Goal: Task Accomplishment & Management: Manage account settings

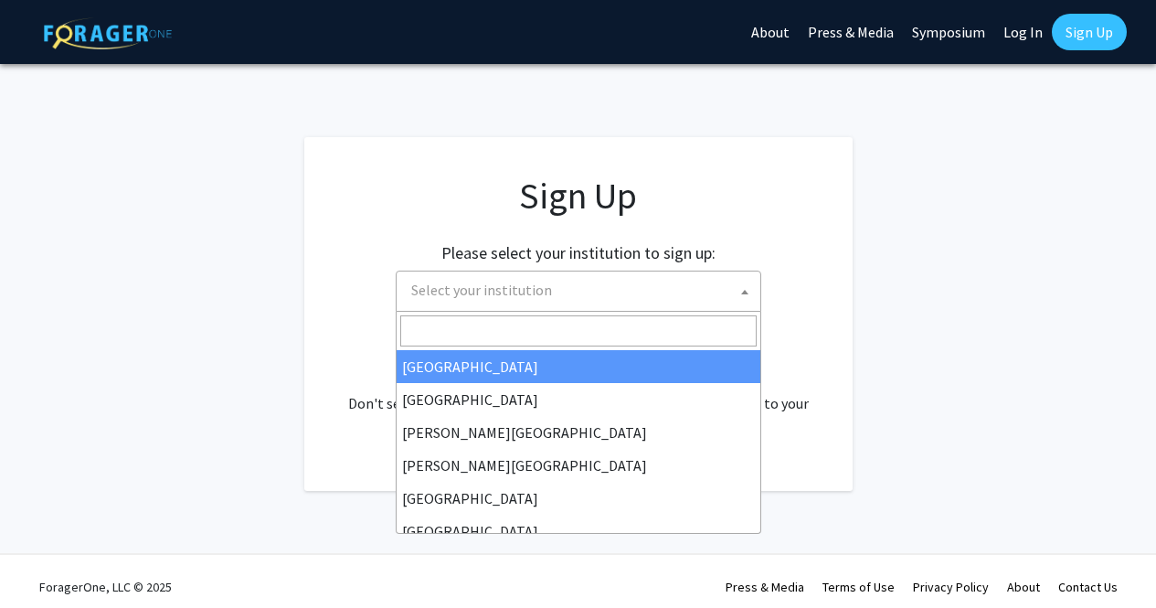
click at [745, 284] on span at bounding box center [744, 291] width 18 height 40
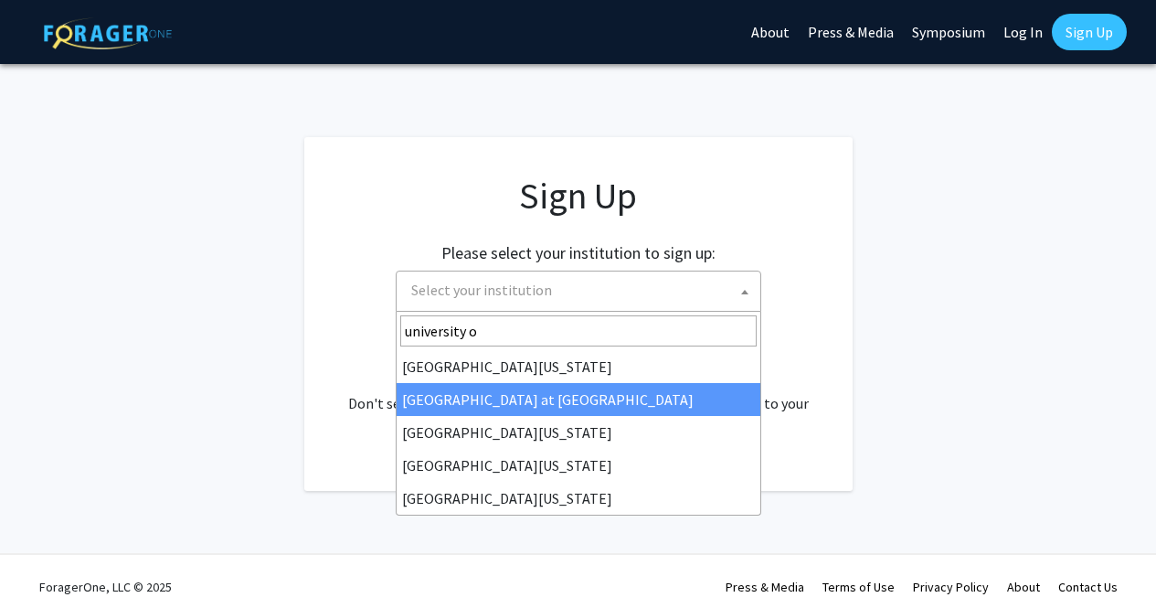
type input "university o"
select select "18"
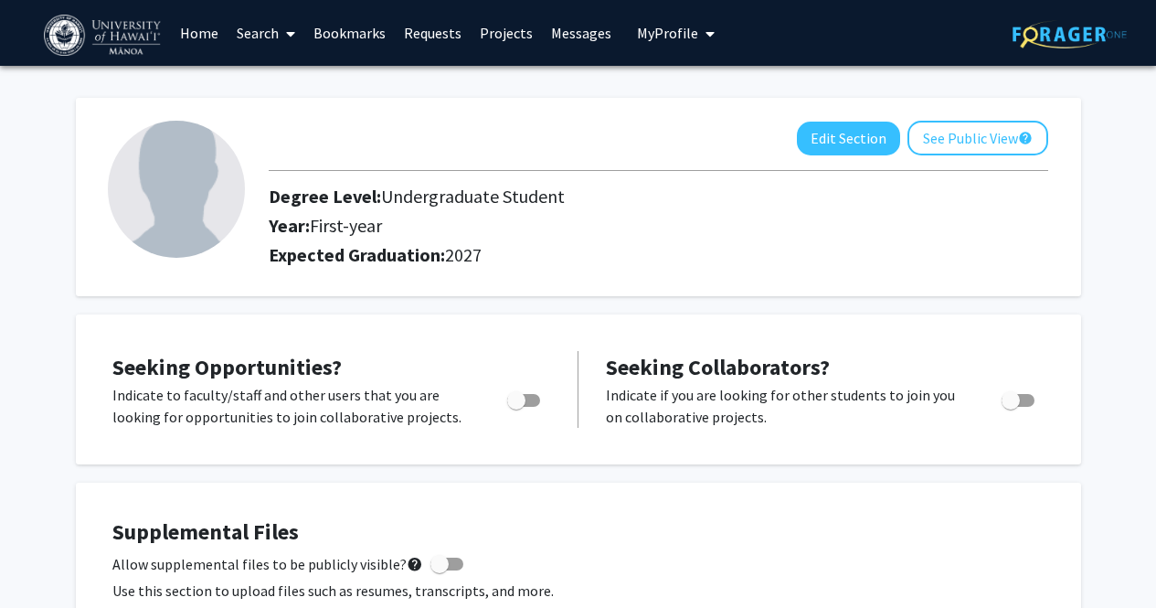
click at [675, 30] on span "My Profile" at bounding box center [667, 33] width 61 height 18
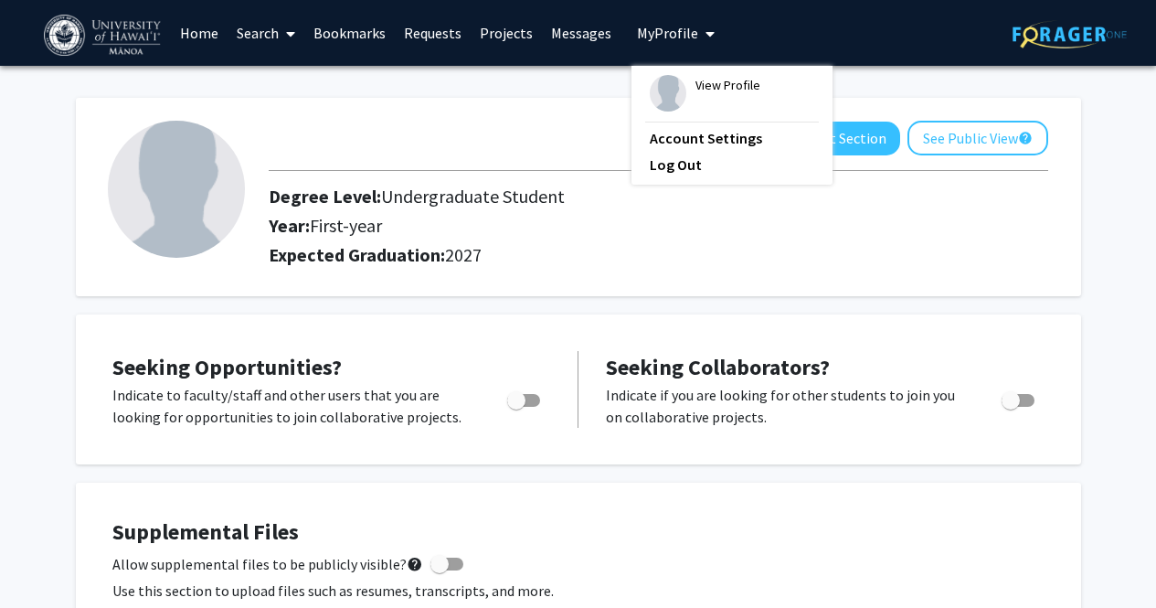
click at [356, 197] on h2 "Degree Level: Undergraduate Student" at bounding box center [607, 196] width 677 height 22
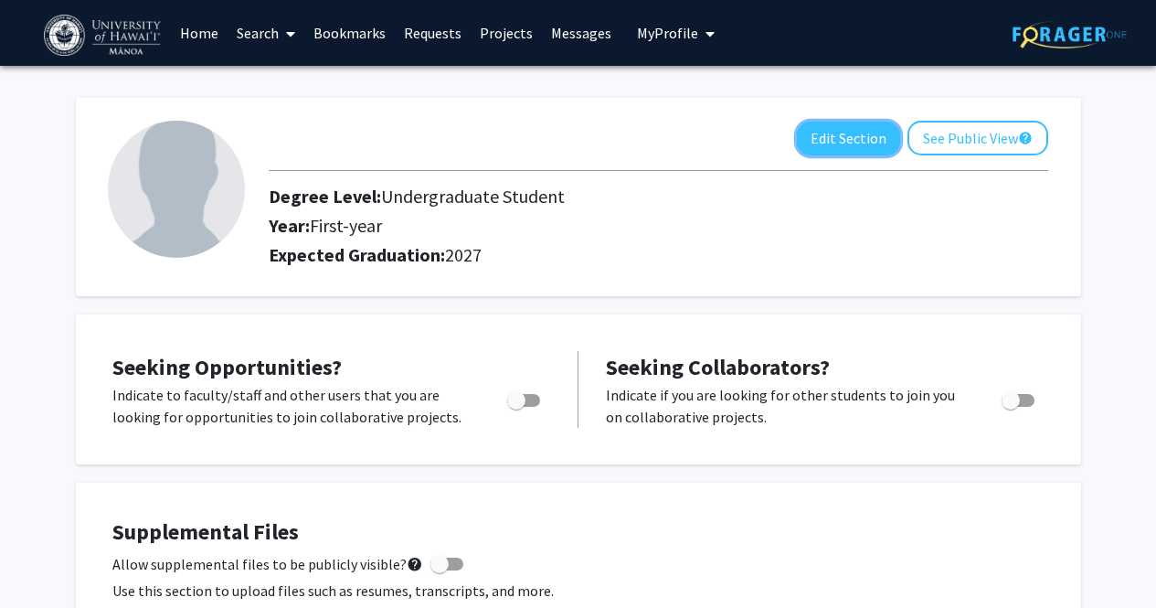
click at [851, 137] on button "Edit Section" at bounding box center [848, 139] width 103 height 34
select select "first-year"
select select "2027"
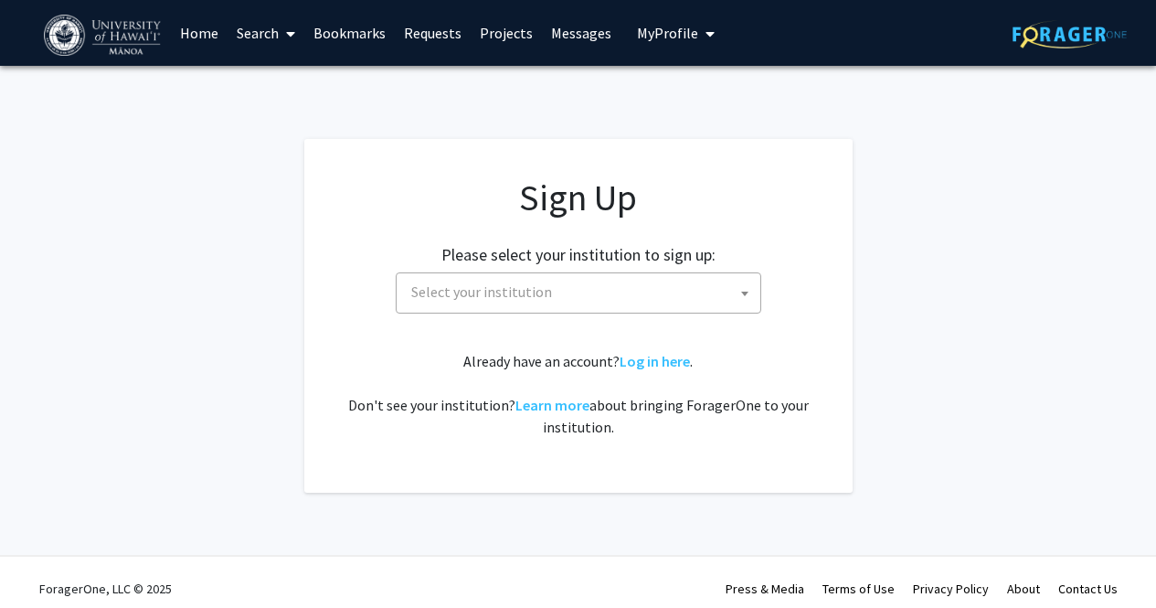
click at [606, 293] on span "Select your institution" at bounding box center [582, 291] width 356 height 37
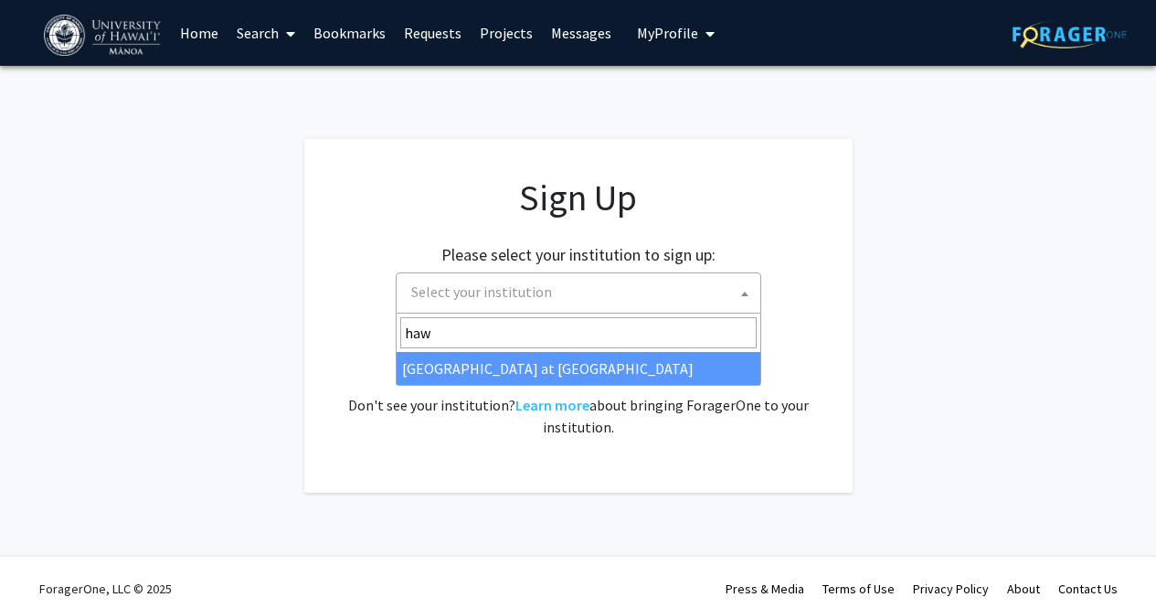
type input "haw"
select select "18"
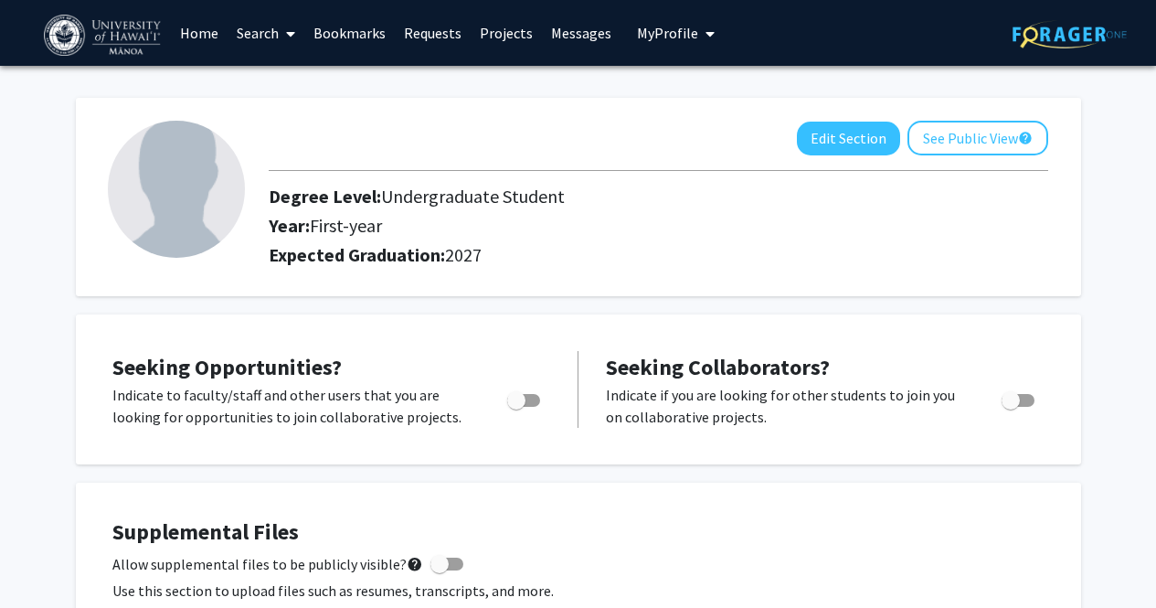
click at [532, 240] on div "Year: First-year" at bounding box center [607, 229] width 704 height 29
click at [505, 31] on link "Projects" at bounding box center [506, 33] width 71 height 64
